Goal: Information Seeking & Learning: Check status

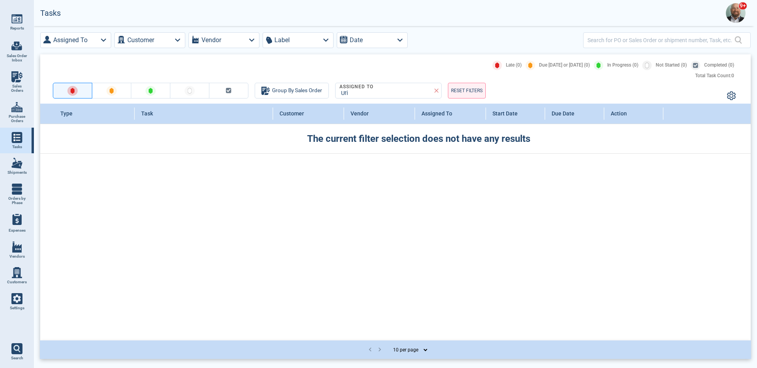
click at [16, 89] on span "Sales Orders" at bounding box center [16, 88] width 21 height 9
select select "50"
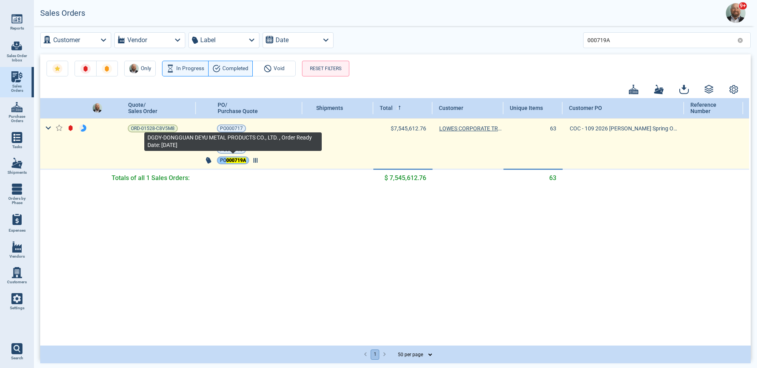
click at [238, 162] on mark "000719A" at bounding box center [236, 161] width 20 height 6
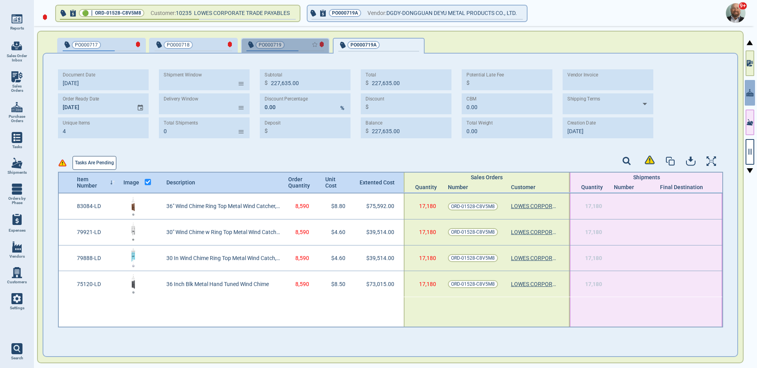
click at [298, 44] on div "button" at bounding box center [311, 44] width 26 height 8
type input "328,997.00"
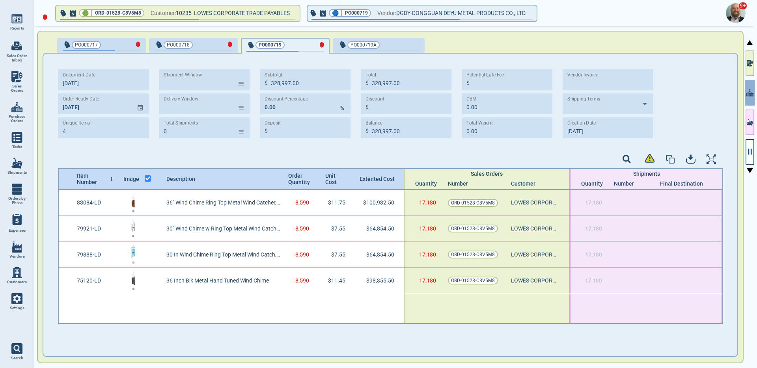
type input "10/3‎/25"
click at [387, 43] on span "PO000719A" at bounding box center [365, 45] width 54 height 8
type input "227,635.00"
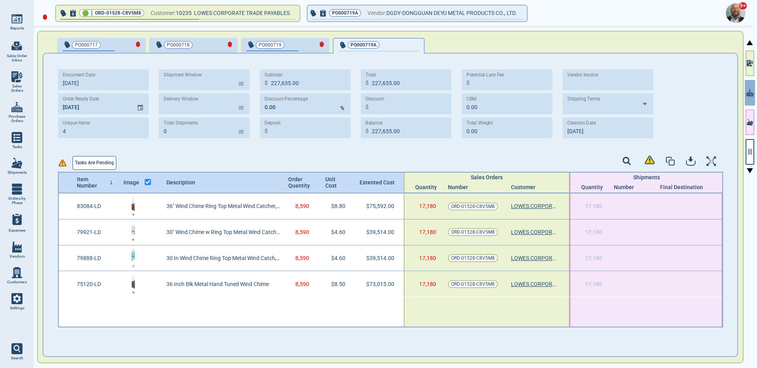
type input "[DATE]"
click at [557, 133] on div "Document Date 10/2‎/25 Order Ready Date 11/5‎/25 Unique Items 4 Shipment Window…" at bounding box center [359, 103] width 603 height 69
click at [298, 42] on div "button" at bounding box center [311, 44] width 26 height 8
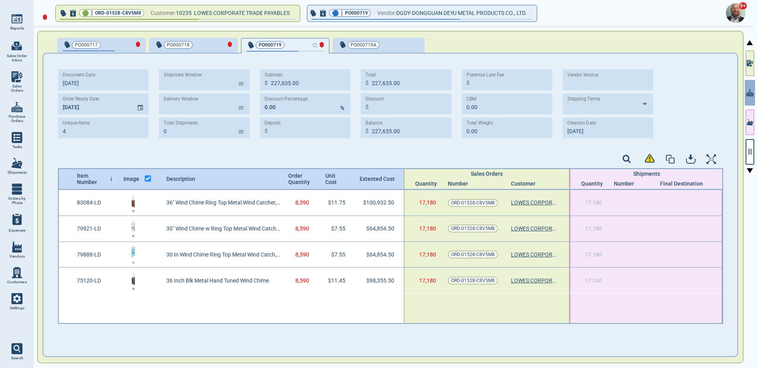
type input "328,997.00"
type input "10/3‎/25"
click at [683, 142] on div "Document Date 10/2‎/25 Order Ready Date 11/5‎/25 Unique Items 4 Shipment Window…" at bounding box center [390, 106] width 665 height 75
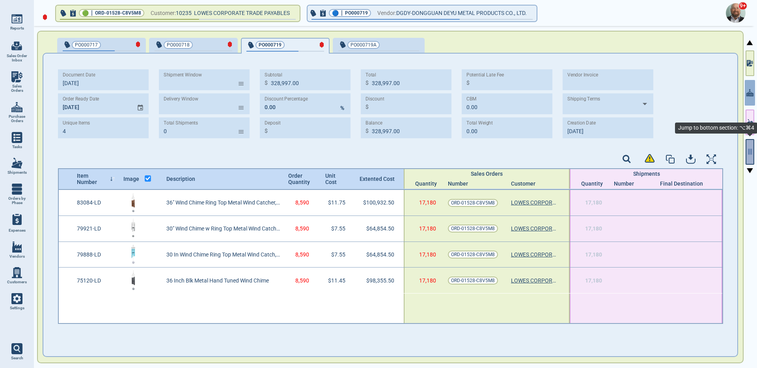
click at [752, 146] on button "button" at bounding box center [749, 152] width 9 height 26
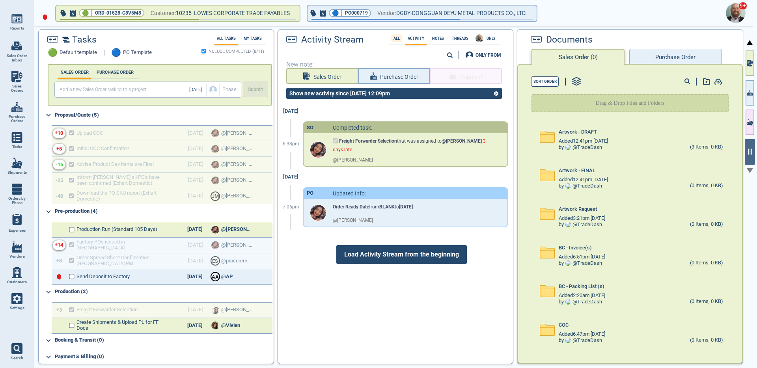
click at [395, 38] on label "All" at bounding box center [396, 38] width 11 height 4
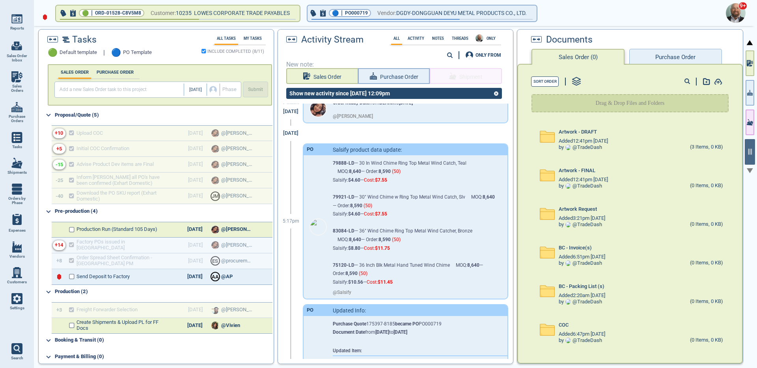
scroll to position [259, 0]
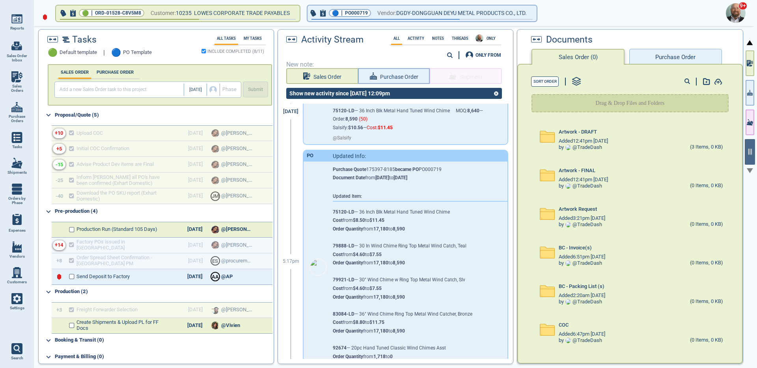
drag, startPoint x: 333, startPoint y: 165, endPoint x: 452, endPoint y: 166, distance: 118.7
click at [452, 166] on div "Purchase Quote 175397-8185 became PO PO000719 Document Date from 7/31/25 to 10/…" at bounding box center [414, 262] width 162 height 200
drag, startPoint x: 328, startPoint y: 173, endPoint x: 457, endPoint y: 176, distance: 128.9
click at [456, 176] on div "Purchase Quote 175397-8185 became PO PO000719 Document Date from 7/31/25 to 10/…" at bounding box center [405, 268] width 203 height 212
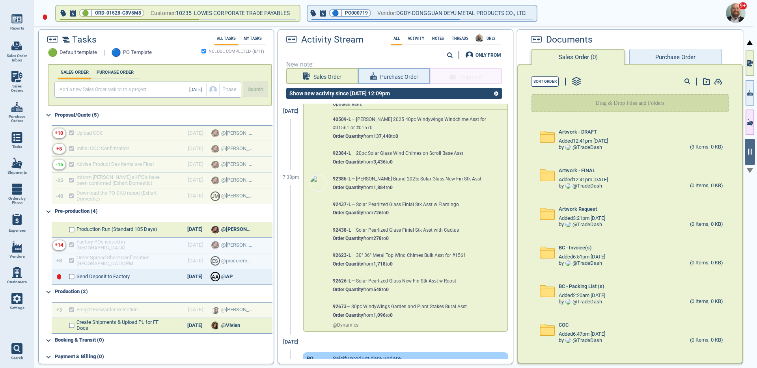
scroll to position [1894, 0]
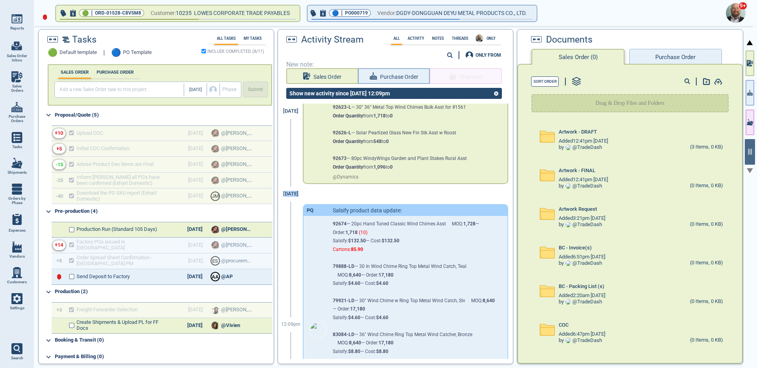
drag, startPoint x: 285, startPoint y: 198, endPoint x: 345, endPoint y: 201, distance: 60.0
click at [339, 201] on div "Jul 31 12:09pm PQ Salsify product data update: 92674 — 20pc Hand Tuned Classic …" at bounding box center [392, 321] width 229 height 270
click at [21, 311] on link "Settings" at bounding box center [17, 302] width 34 height 26
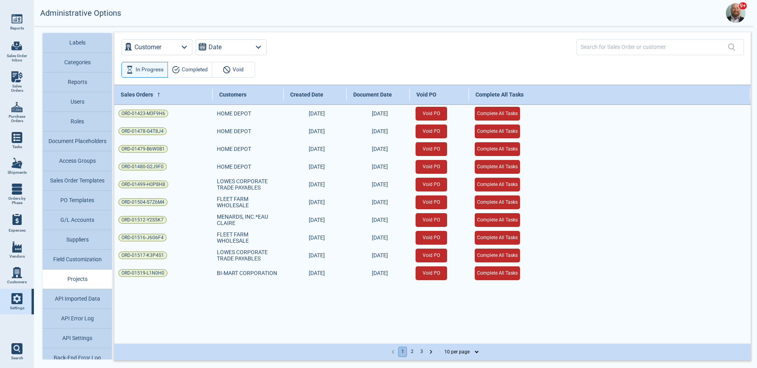
click at [95, 185] on button "Sales Order Templates" at bounding box center [77, 181] width 69 height 20
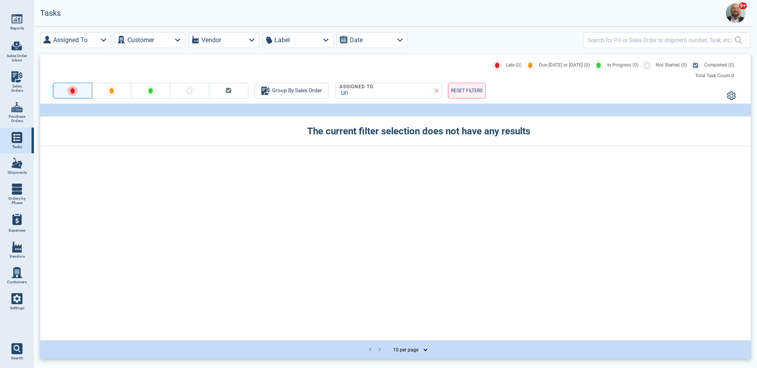
click at [20, 69] on link "Sales Orders" at bounding box center [17, 82] width 34 height 30
select select "50"
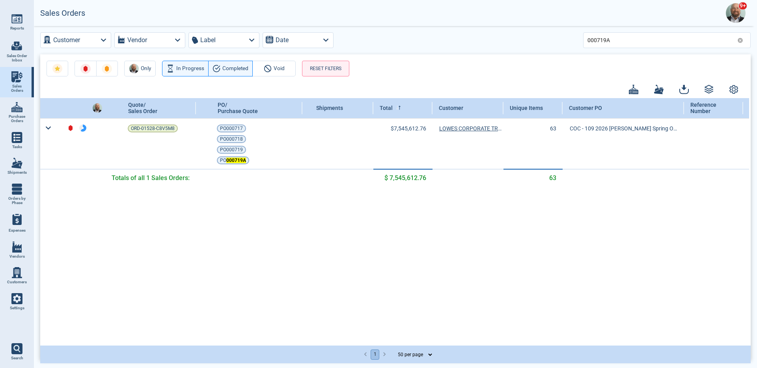
click at [740, 40] on icon at bounding box center [740, 40] width 6 height 6
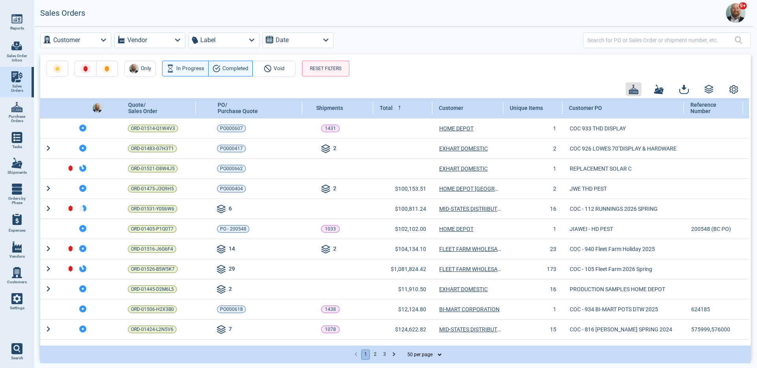
click at [638, 90] on button "button" at bounding box center [634, 89] width 16 height 14
click at [629, 111] on span "Show Diamonds" at bounding box center [636, 111] width 40 height 6
checkbox input "true"
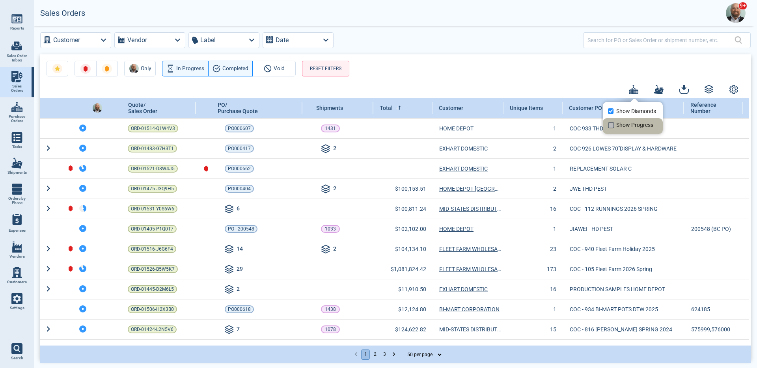
click at [627, 123] on span "Show Progress" at bounding box center [634, 125] width 37 height 6
checkbox input "true"
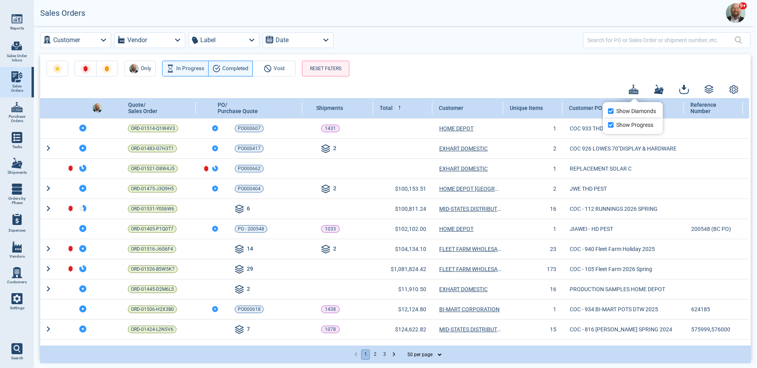
click at [570, 72] on div at bounding box center [378, 184] width 757 height 368
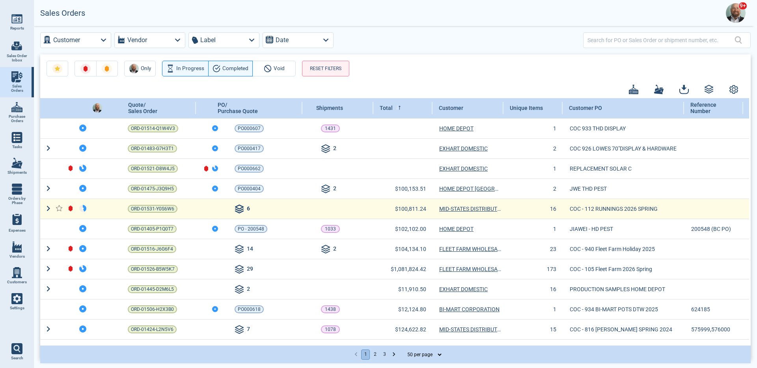
click at [243, 206] on icon at bounding box center [239, 209] width 9 height 9
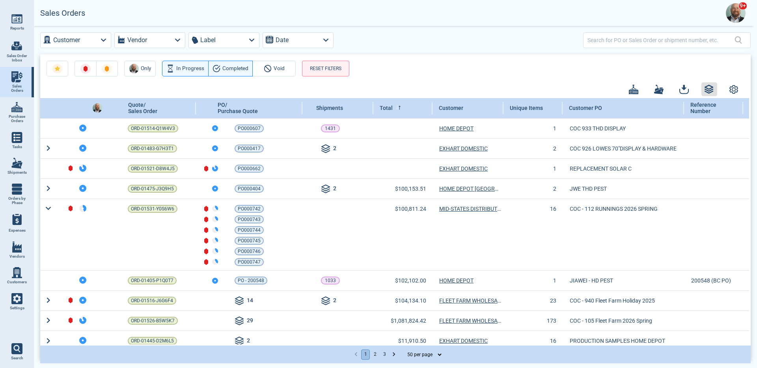
click at [709, 91] on icon "button" at bounding box center [708, 89] width 9 height 9
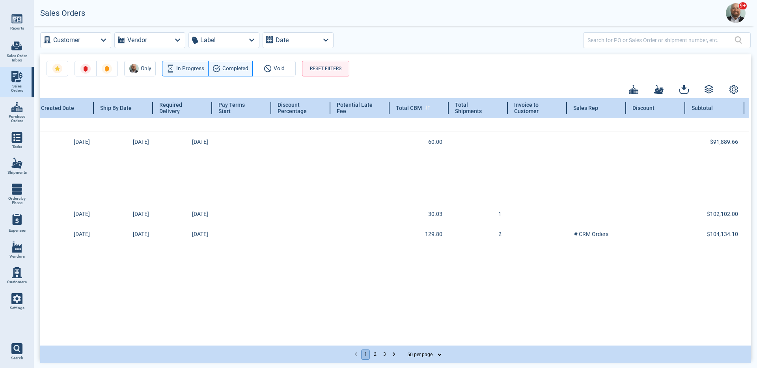
scroll to position [85, 897]
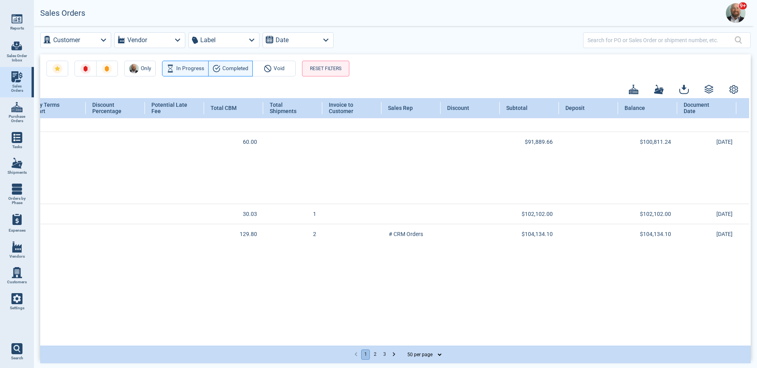
click at [745, 92] on div "Only In Progress Completed Void RESET FILTERS Quote/ Sales Order PO/ Purchase Q…" at bounding box center [395, 206] width 710 height 305
click at [725, 89] on div at bounding box center [390, 89] width 700 height 14
click at [737, 91] on icon "button" at bounding box center [734, 89] width 8 height 8
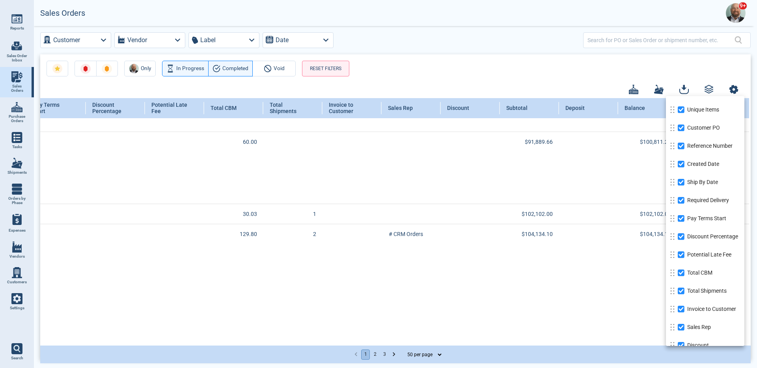
scroll to position [0, 0]
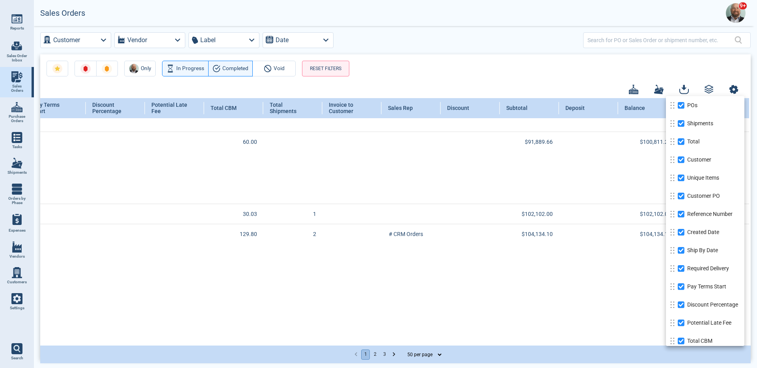
click at [535, 62] on div at bounding box center [378, 184] width 757 height 368
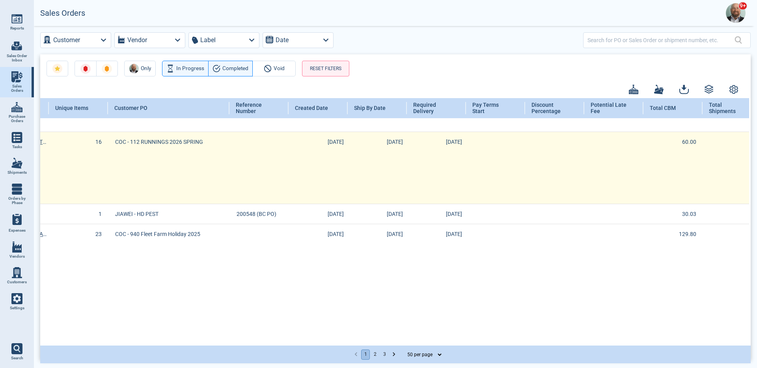
scroll to position [85, 392]
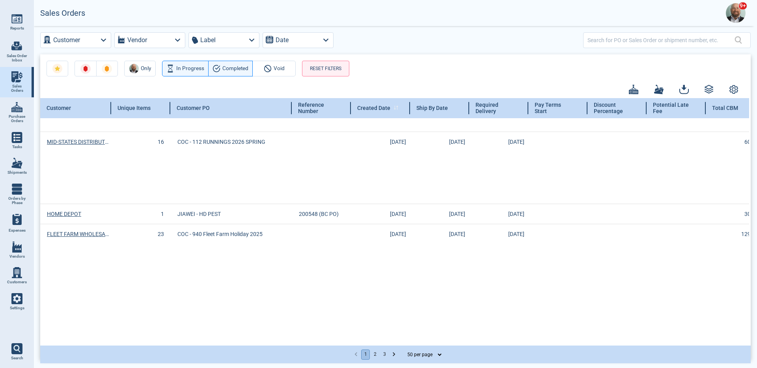
click at [379, 116] on div "Created Date" at bounding box center [380, 108] width 59 height 20
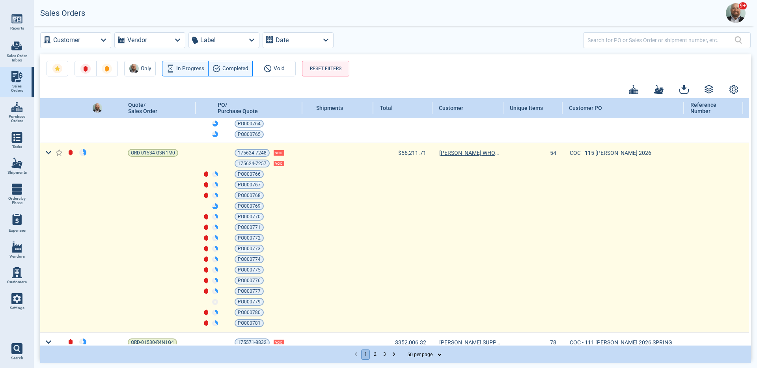
scroll to position [451, 0]
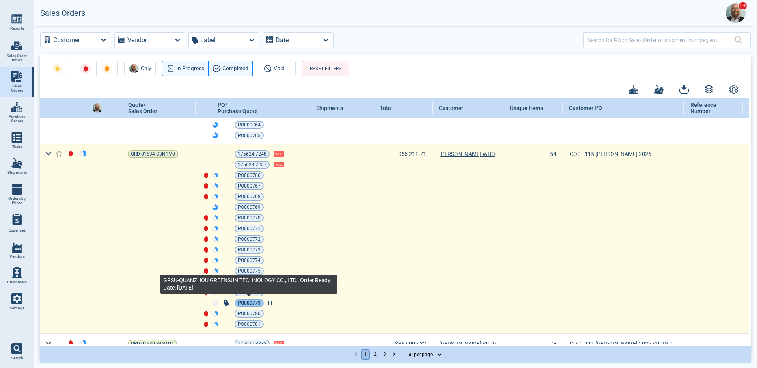
click at [258, 304] on span "PO000779" at bounding box center [249, 303] width 23 height 8
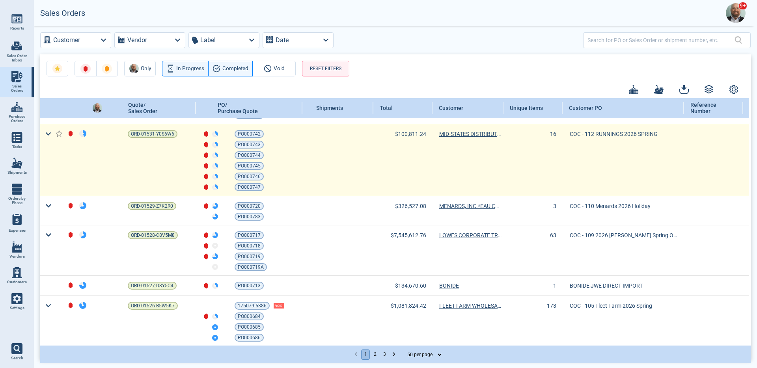
scroll to position [1047, 0]
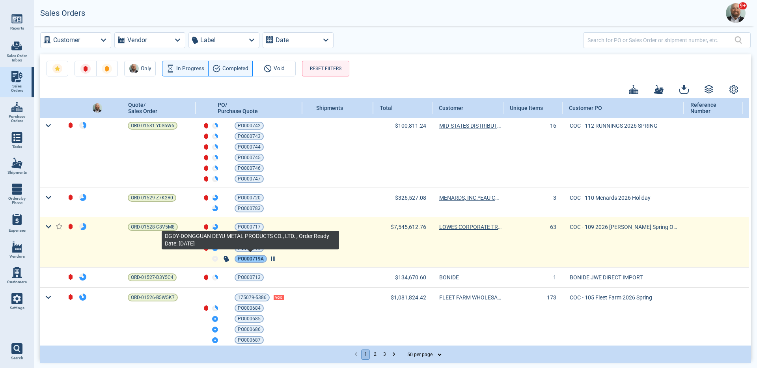
click at [256, 259] on span "PO000719A" at bounding box center [251, 259] width 26 height 8
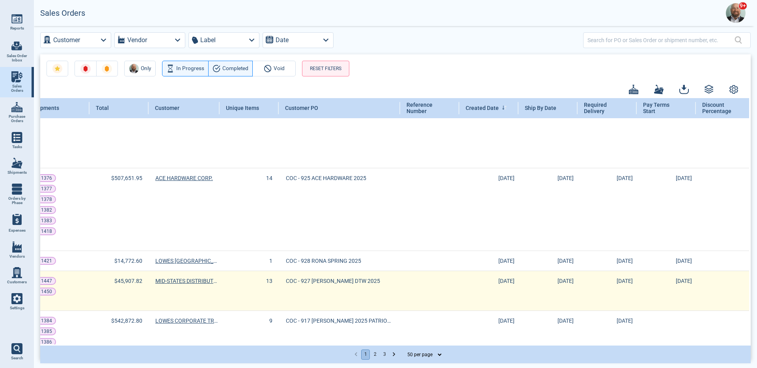
scroll to position [0, 284]
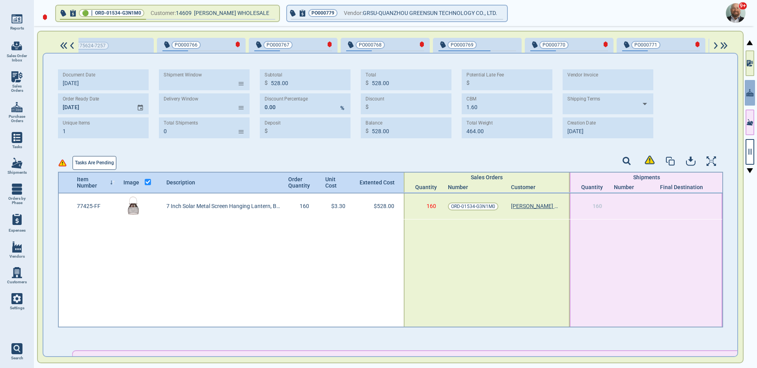
scroll to position [0, 790]
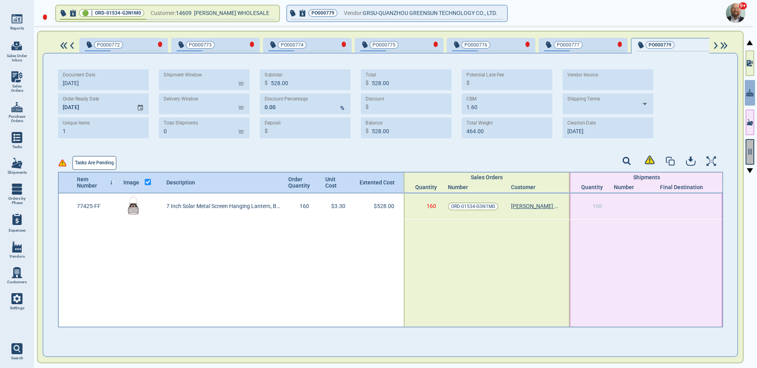
click at [747, 149] on icon "button" at bounding box center [749, 151] width 7 height 7
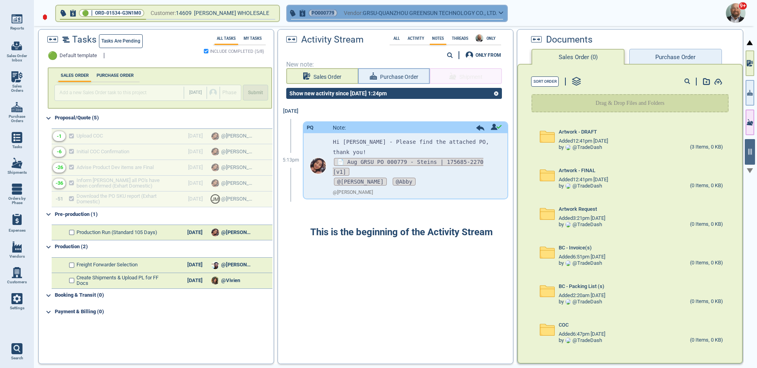
drag, startPoint x: 308, startPoint y: 12, endPoint x: 330, endPoint y: 13, distance: 21.7
click at [330, 13] on span "PO000779" at bounding box center [322, 13] width 23 height 8
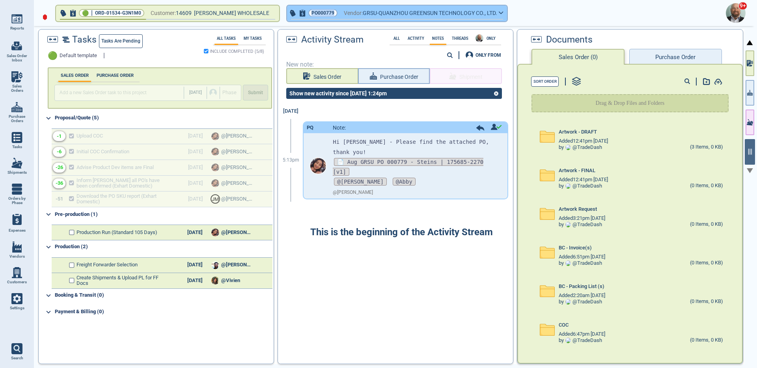
copy span "PO000779"
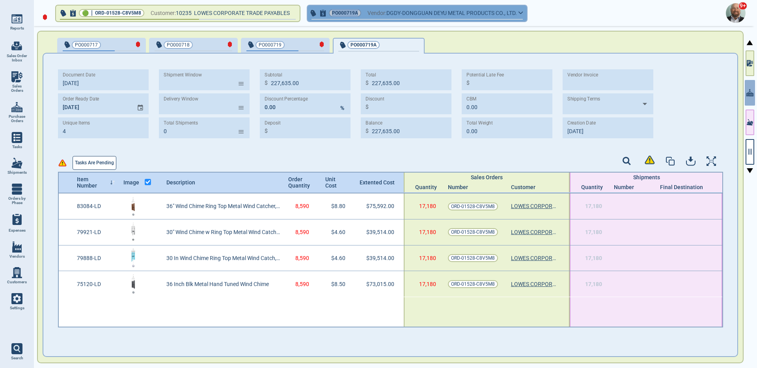
drag, startPoint x: 335, startPoint y: 11, endPoint x: 360, endPoint y: 12, distance: 25.2
click at [358, 12] on span "PO000719A" at bounding box center [345, 13] width 26 height 8
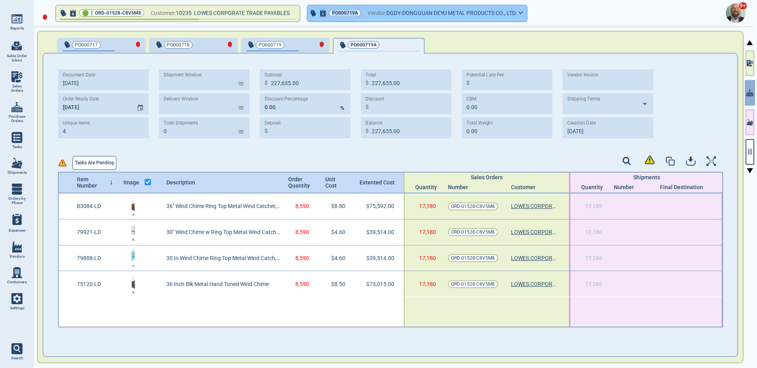
copy span "PO000719A"
